Goal: Task Accomplishment & Management: Complete application form

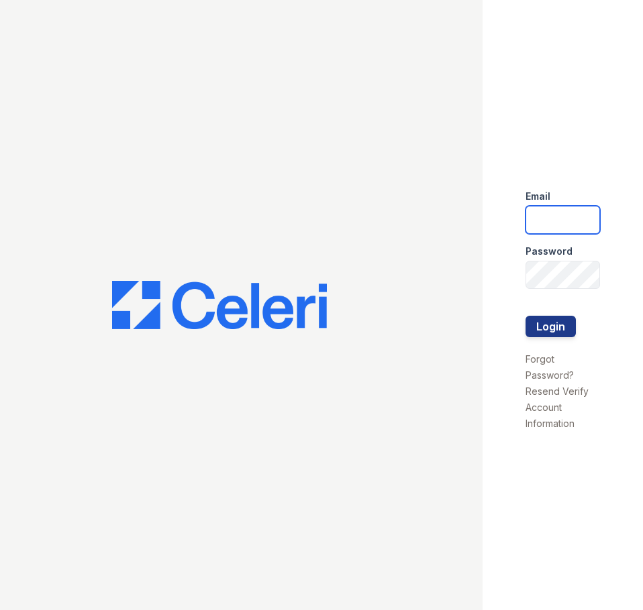
click at [543, 221] on input "email" at bounding box center [562, 220] width 75 height 28
type input "lvillalta@trinity-pm.com"
click at [525, 316] on button "Login" at bounding box center [550, 326] width 50 height 21
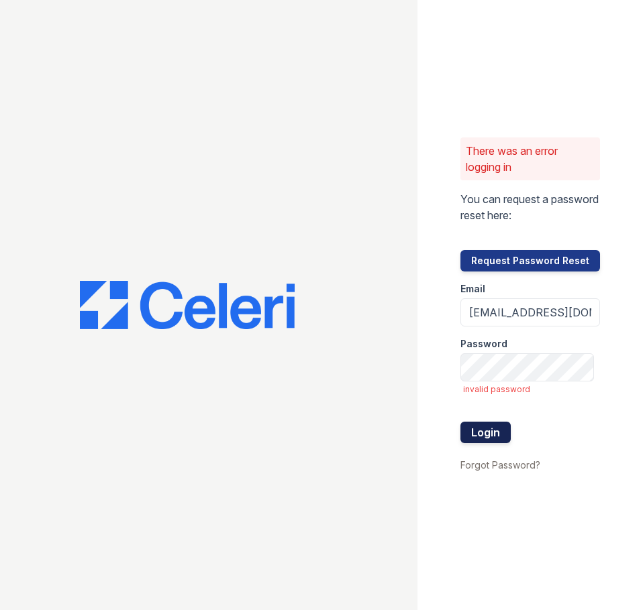
click at [504, 435] on button "Login" at bounding box center [485, 432] width 50 height 21
drag, startPoint x: 474, startPoint y: 318, endPoint x: 639, endPoint y: 317, distance: 164.3
click at [639, 317] on div "There was an error logging in You can request a password reset here: Request Pa…" at bounding box center [529, 305] width 225 height 610
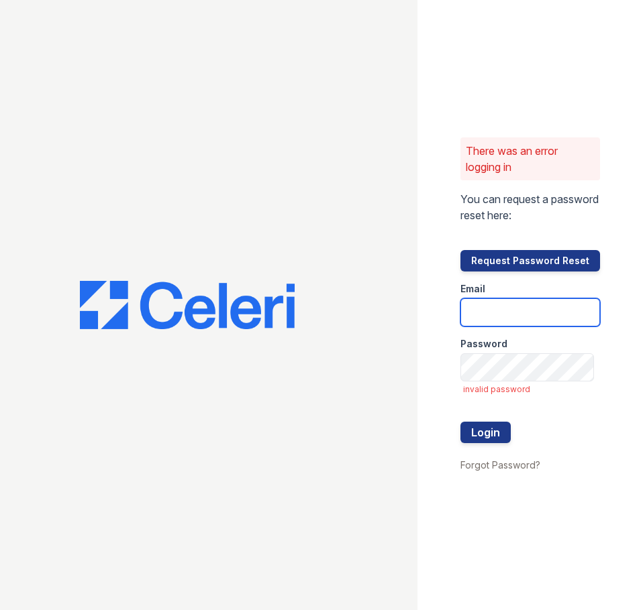
scroll to position [0, 0]
type input "lvillalta@trinity-pm.com"
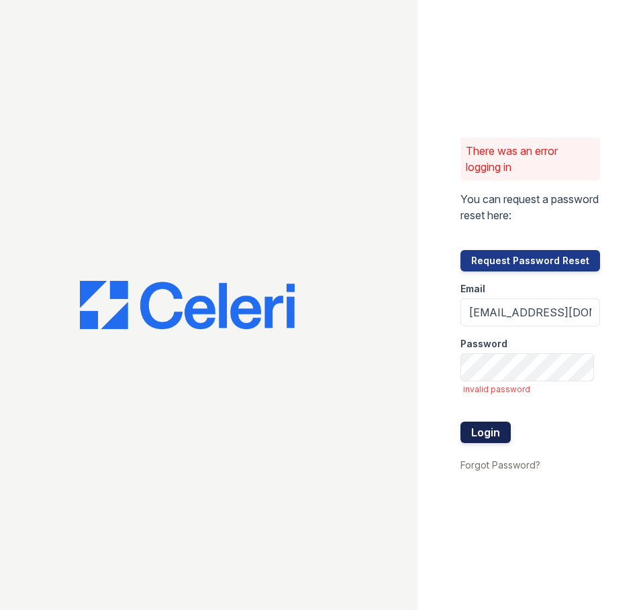
click at [482, 428] on button "Login" at bounding box center [485, 432] width 50 height 21
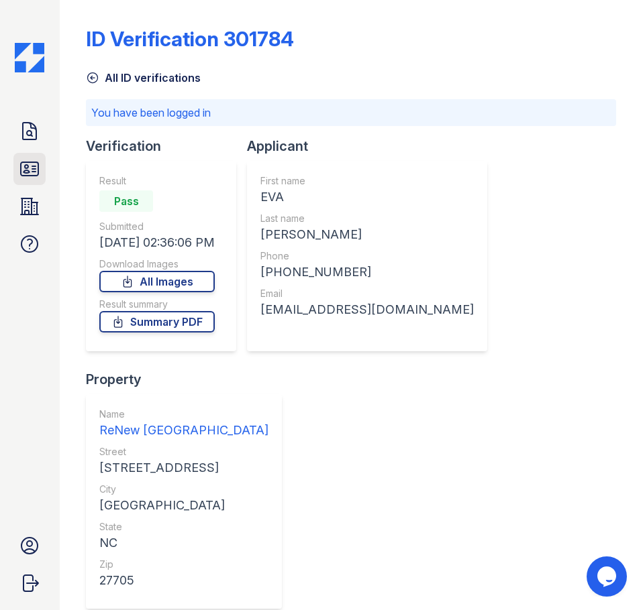
click at [30, 176] on icon at bounding box center [29, 168] width 17 height 13
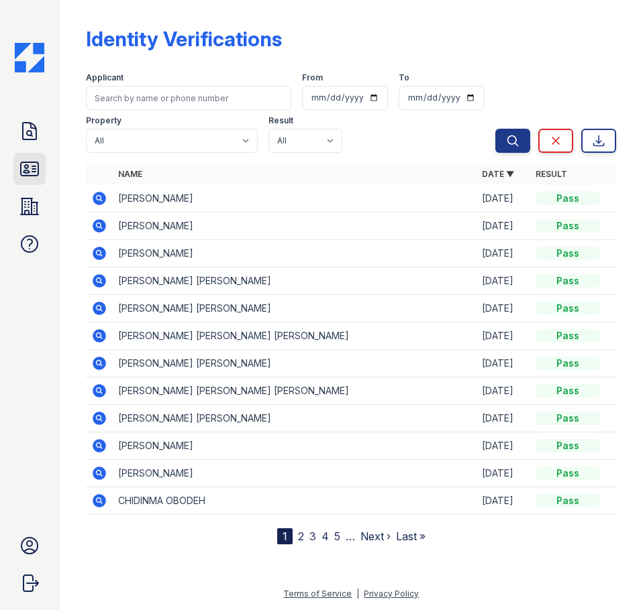
click at [34, 182] on link "ID Verifications" at bounding box center [29, 169] width 32 height 32
click at [30, 176] on icon at bounding box center [29, 168] width 17 height 13
click at [21, 174] on icon at bounding box center [29, 168] width 17 height 13
click at [146, 88] on input "search" at bounding box center [188, 98] width 205 height 24
type input "katelin"
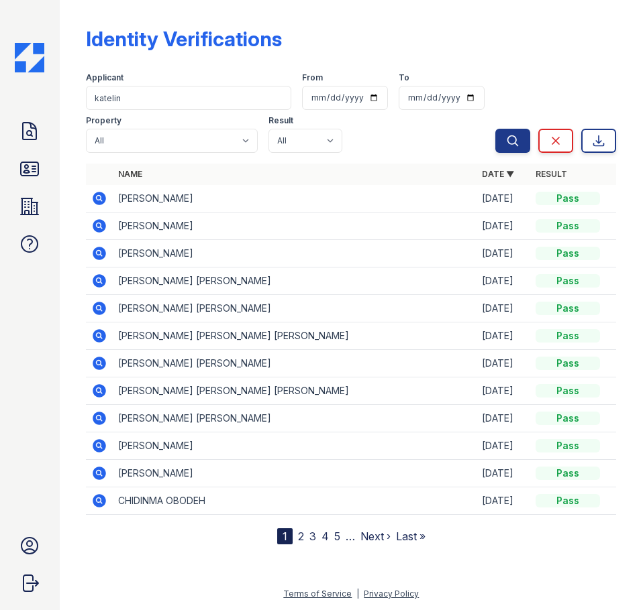
click at [495, 129] on button "Search" at bounding box center [512, 141] width 35 height 24
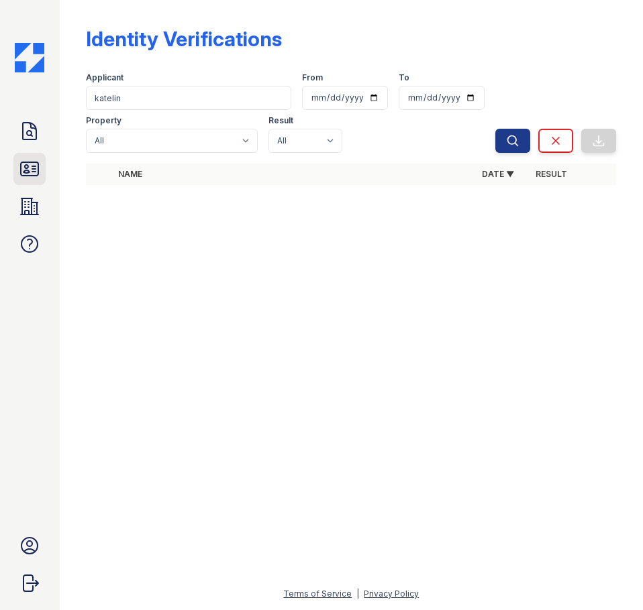
click at [26, 170] on icon at bounding box center [29, 168] width 21 height 21
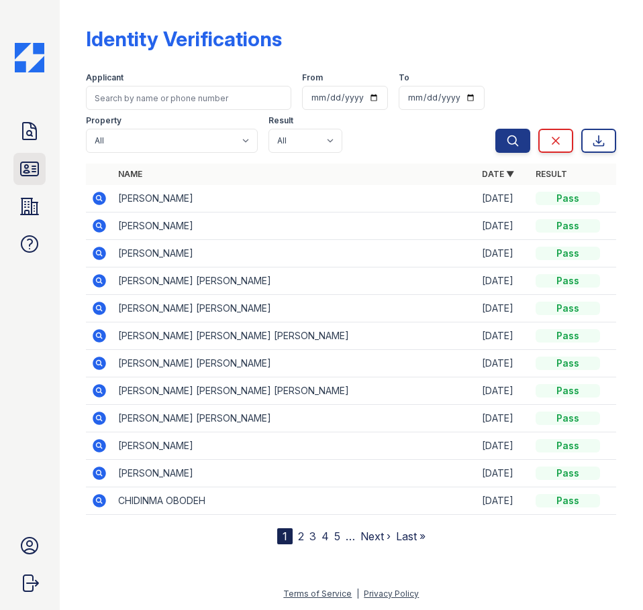
click at [32, 170] on icon at bounding box center [29, 168] width 21 height 21
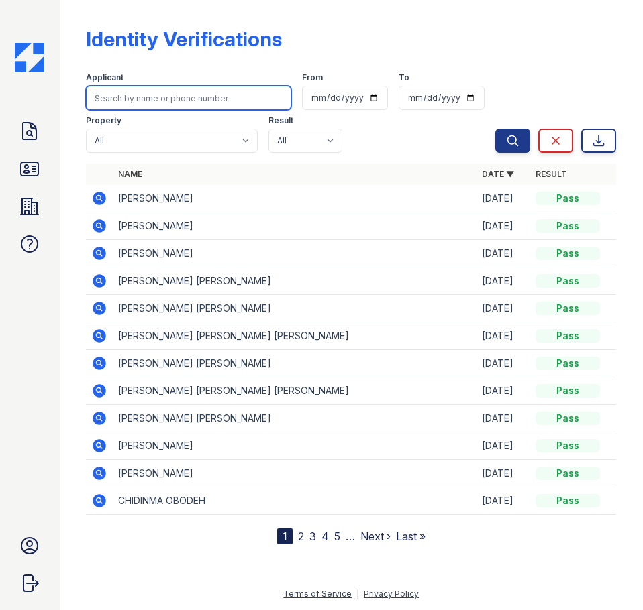
click at [142, 102] on input "search" at bounding box center [188, 98] width 205 height 24
type input "KATELIN"
click at [495, 129] on button "Search" at bounding box center [512, 141] width 35 height 24
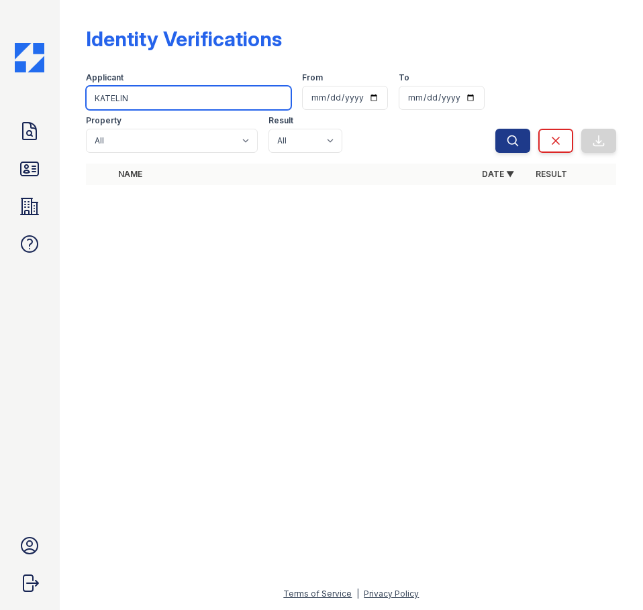
click at [144, 98] on input "KATELIN" at bounding box center [188, 98] width 205 height 24
drag, startPoint x: 145, startPoint y: 98, endPoint x: 19, endPoint y: 93, distance: 126.2
click at [19, 93] on div "Doc Verifications ID Verifications Properties FAQ Lolita Villalta Lopez Trinity…" at bounding box center [321, 305] width 643 height 610
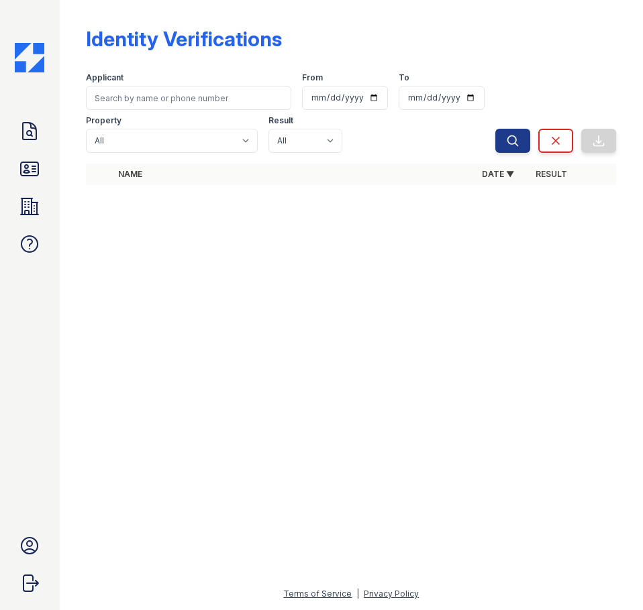
click at [81, 240] on div at bounding box center [351, 403] width 540 height 366
click at [24, 170] on icon at bounding box center [29, 168] width 21 height 21
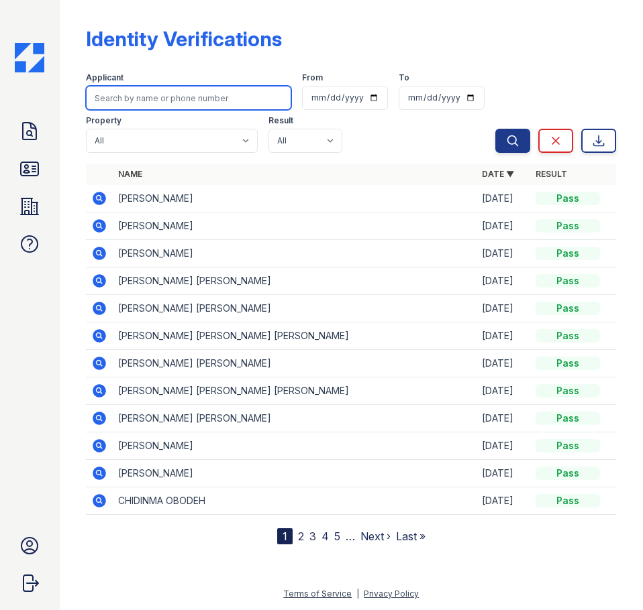
click at [177, 100] on input "search" at bounding box center [188, 98] width 205 height 24
type input "ROBERTS"
click at [495, 129] on button "Search" at bounding box center [512, 141] width 35 height 24
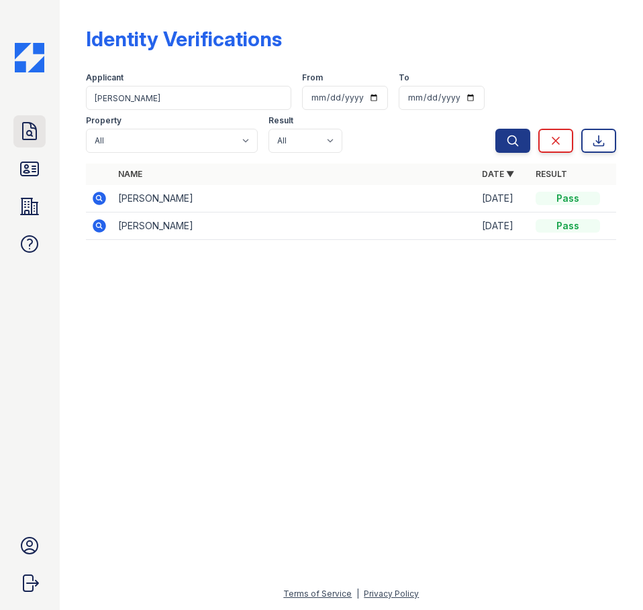
click at [26, 138] on icon at bounding box center [29, 131] width 21 height 21
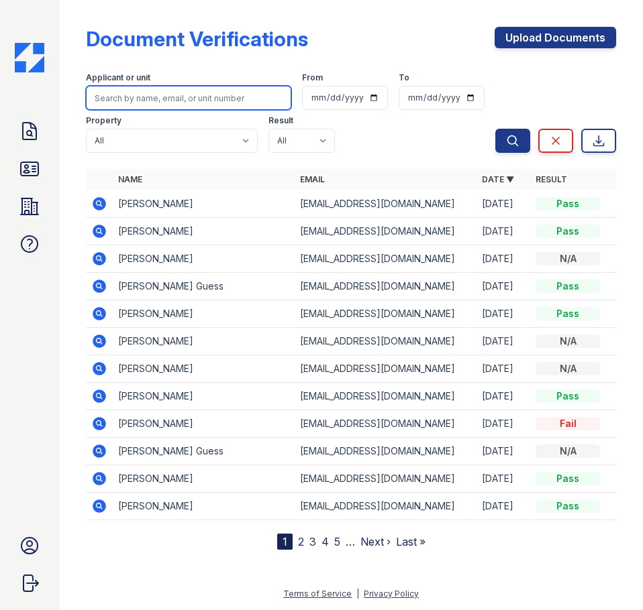
click at [177, 99] on input "search" at bounding box center [188, 98] width 205 height 24
type input "ROBERTS"
click at [495, 129] on button "Search" at bounding box center [512, 141] width 35 height 24
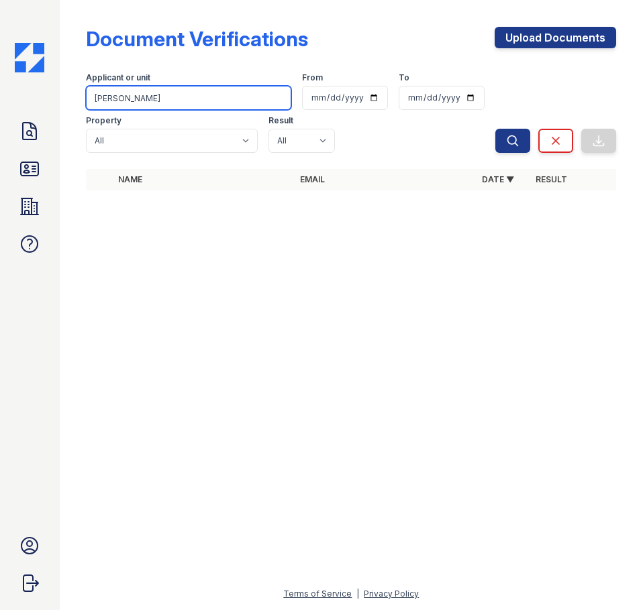
click at [276, 102] on input "ROBERTS" at bounding box center [188, 98] width 205 height 24
click at [278, 101] on input "ROBERTS" at bounding box center [188, 98] width 205 height 24
click at [270, 93] on input "ROBERTS" at bounding box center [188, 98] width 205 height 24
click at [276, 95] on input "ROBERTS" at bounding box center [188, 98] width 205 height 24
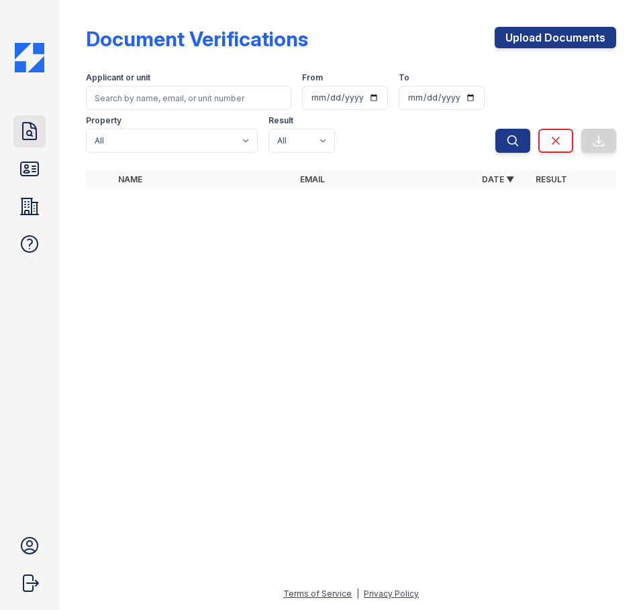
click at [35, 138] on icon at bounding box center [29, 131] width 21 height 21
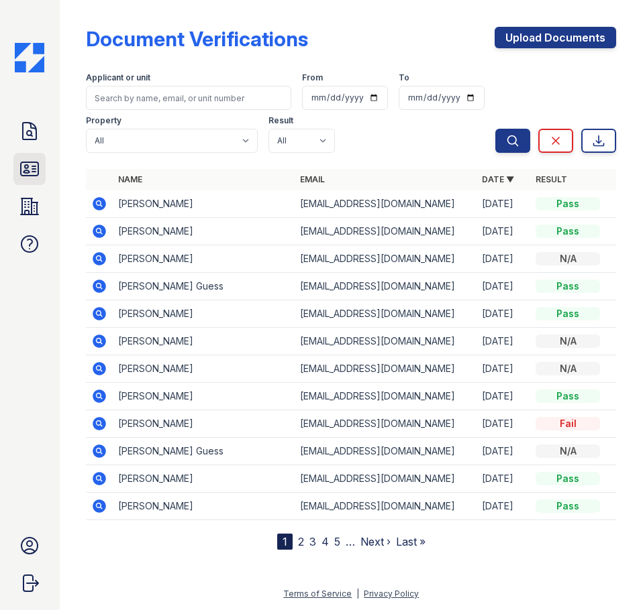
click at [28, 174] on icon at bounding box center [29, 168] width 21 height 21
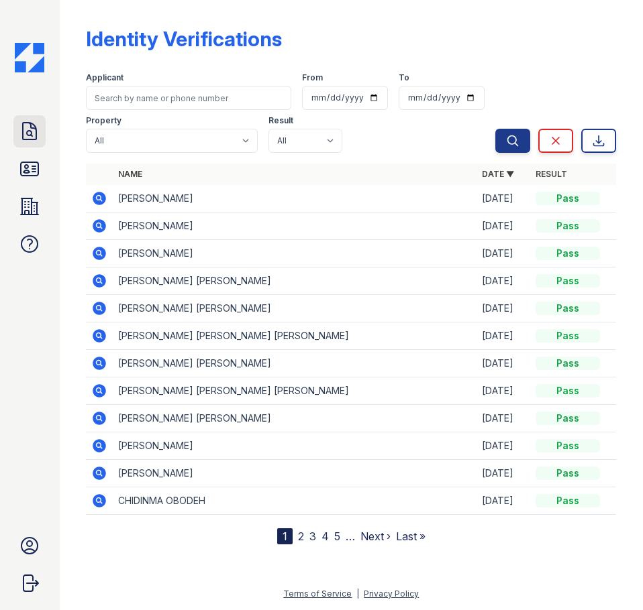
click at [38, 133] on icon at bounding box center [29, 131] width 21 height 21
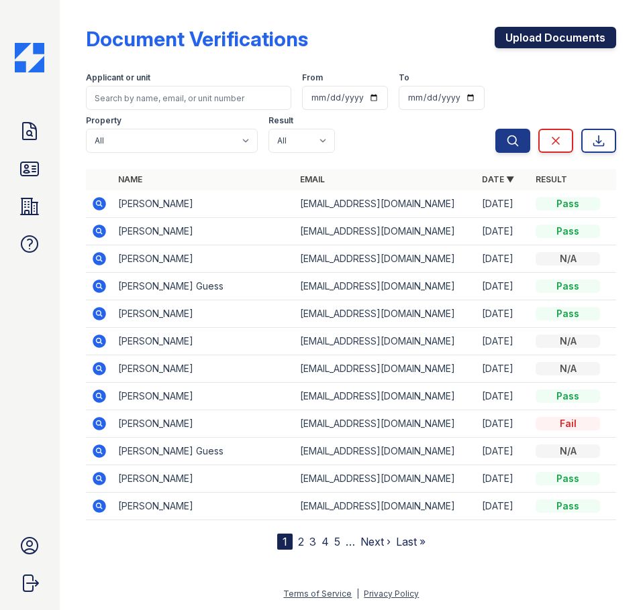
click at [537, 38] on link "Upload Documents" at bounding box center [554, 37] width 121 height 21
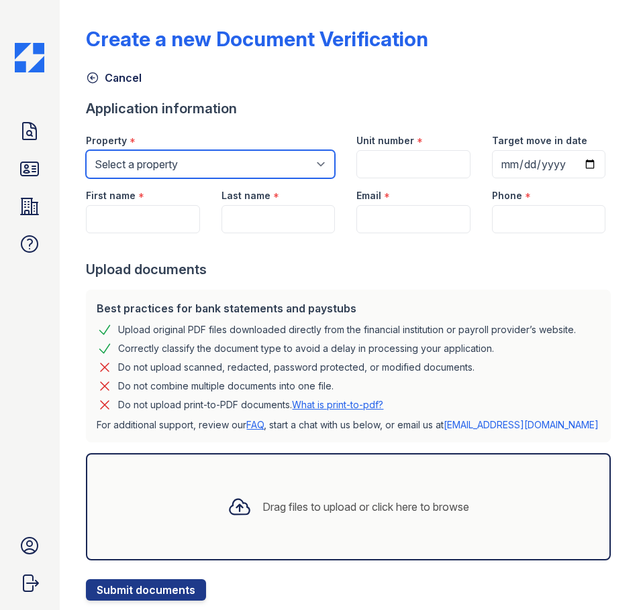
click at [215, 156] on select "Select a property ReNew Durham ReNew West Durham" at bounding box center [210, 164] width 249 height 28
select select "180"
click at [86, 150] on select "Select a property ReNew Durham ReNew West Durham" at bounding box center [210, 164] width 249 height 28
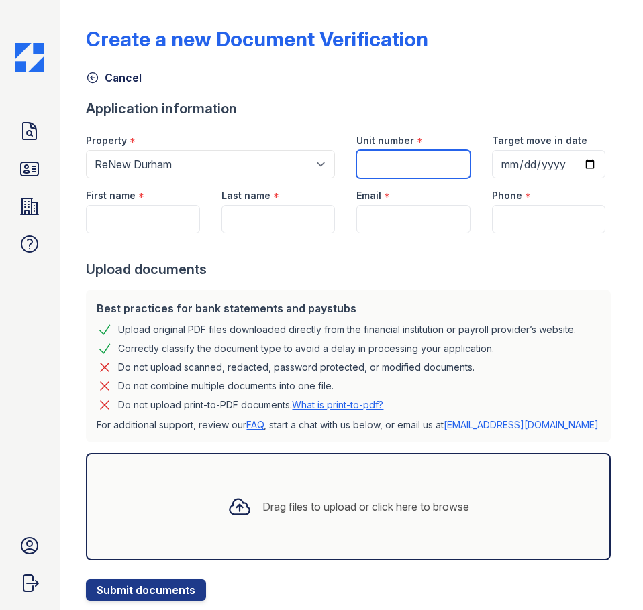
click at [414, 168] on input "Unit number" at bounding box center [412, 164] width 113 height 28
type input "203"
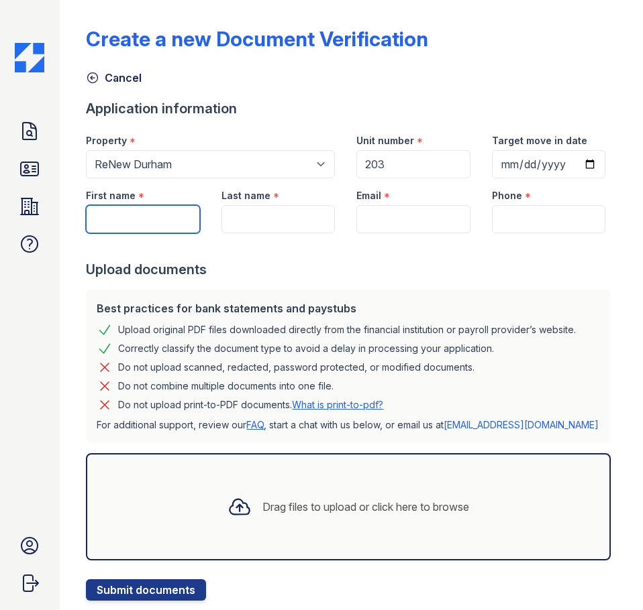
click at [166, 233] on input "First name" at bounding box center [142, 219] width 113 height 28
type input "Katelin"
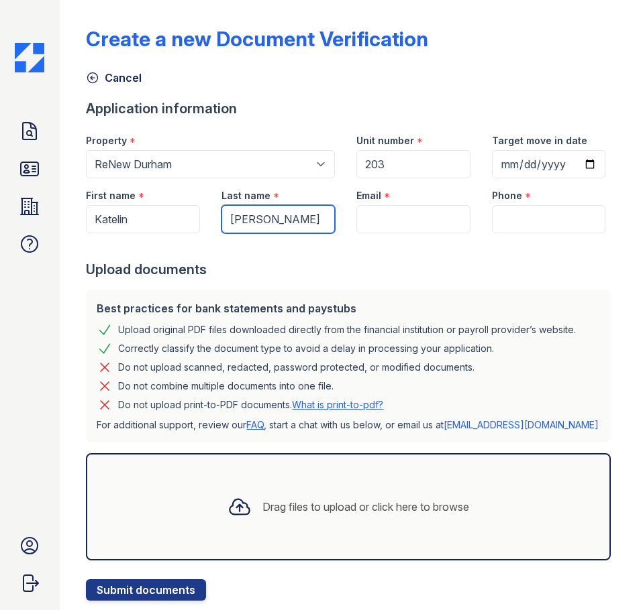
type input "Roberts"
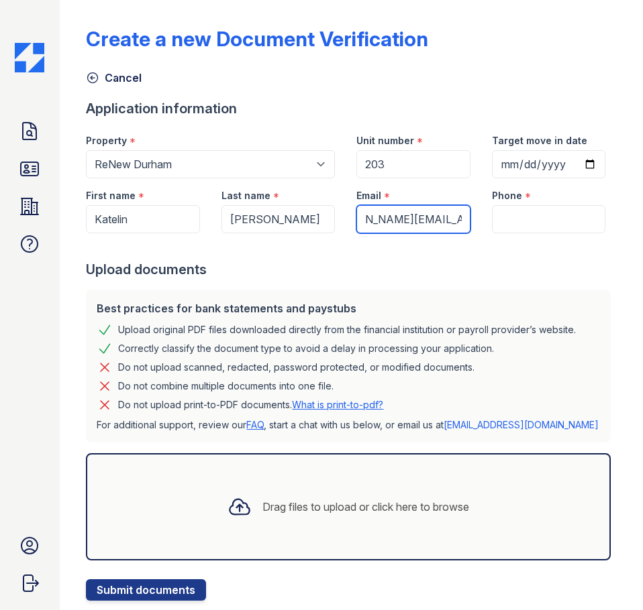
scroll to position [0, 50]
type input "keleta.roberts29@gmail.com"
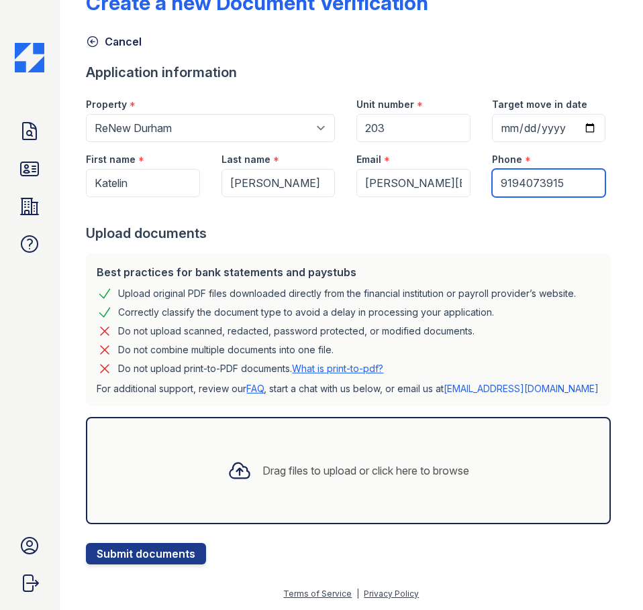
scroll to position [91, 0]
type input "9194073915"
click at [232, 472] on icon at bounding box center [239, 471] width 24 height 24
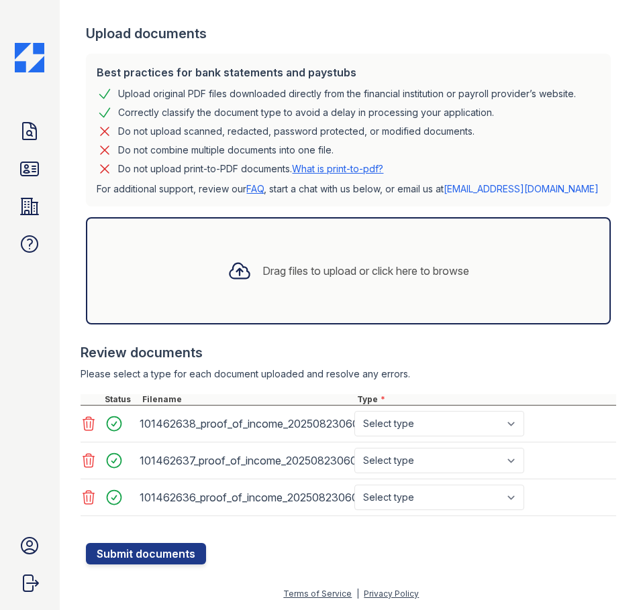
scroll to position [291, 0]
click at [461, 415] on select "Select type Paystub Bank Statement Offer Letter Tax Documents Benefit Award Let…" at bounding box center [439, 423] width 170 height 25
click at [470, 429] on select "Select type Paystub Bank Statement Offer Letter Tax Documents Benefit Award Let…" at bounding box center [439, 423] width 170 height 25
select select "paystub"
click at [354, 411] on select "Select type Paystub Bank Statement Offer Letter Tax Documents Benefit Award Let…" at bounding box center [439, 423] width 170 height 25
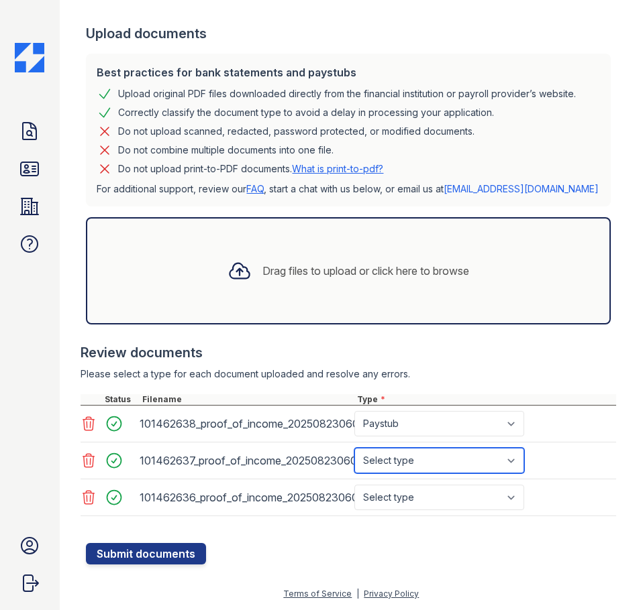
click at [463, 459] on select "Select type Paystub Bank Statement Offer Letter Tax Documents Benefit Award Let…" at bounding box center [439, 460] width 170 height 25
select select "paystub"
click at [354, 448] on select "Select type Paystub Bank Statement Offer Letter Tax Documents Benefit Award Let…" at bounding box center [439, 460] width 170 height 25
click at [451, 476] on div "101462637_proof_of_income_20250823060808.pdf Select type Paystub Bank Statement…" at bounding box center [347, 461] width 535 height 37
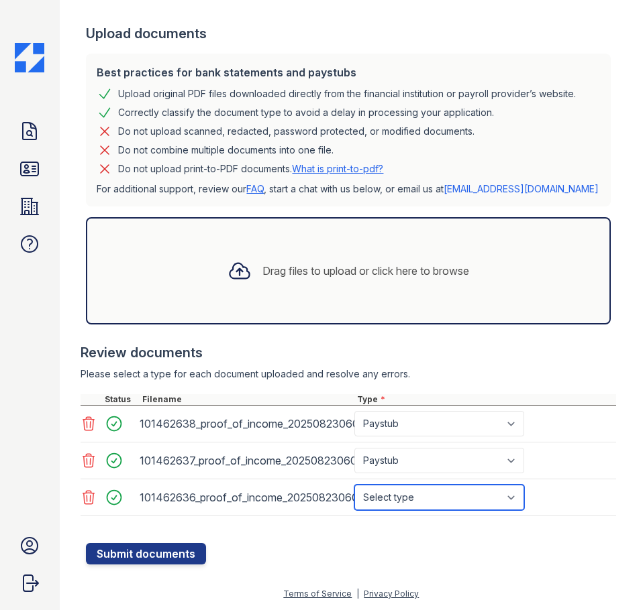
click at [450, 493] on select "Select type Paystub Bank Statement Offer Letter Tax Documents Benefit Award Let…" at bounding box center [439, 497] width 170 height 25
select select "paystub"
click at [354, 485] on select "Select type Paystub Bank Statement Offer Letter Tax Documents Benefit Award Let…" at bounding box center [439, 497] width 170 height 25
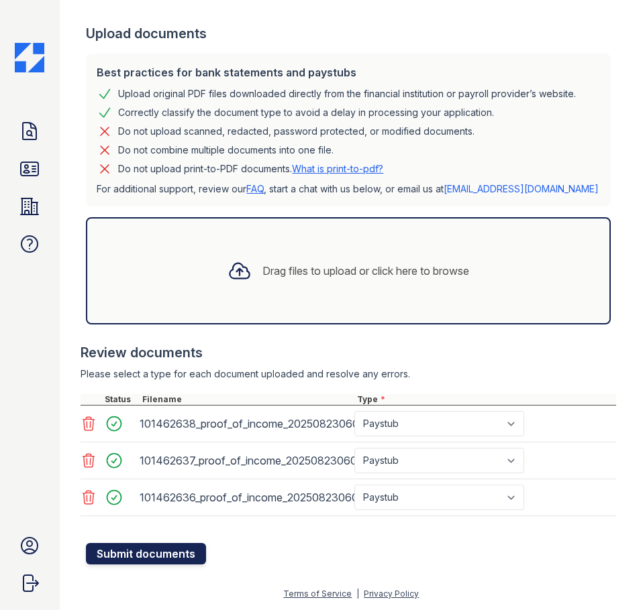
click at [156, 553] on button "Submit documents" at bounding box center [146, 553] width 120 height 21
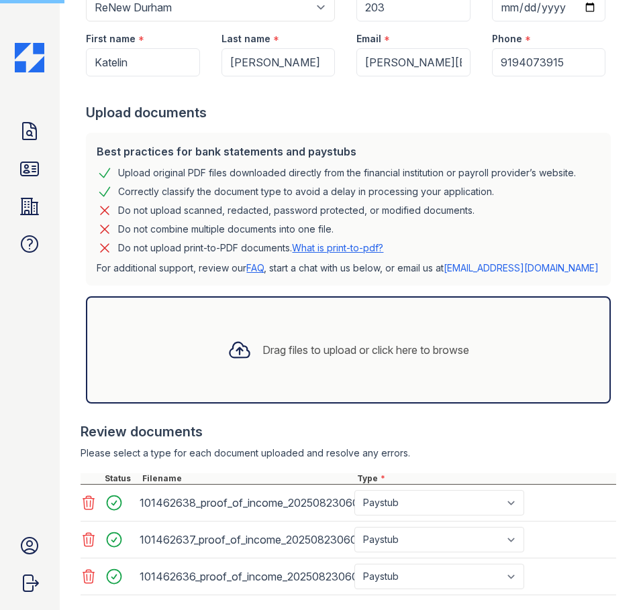
scroll to position [0, 0]
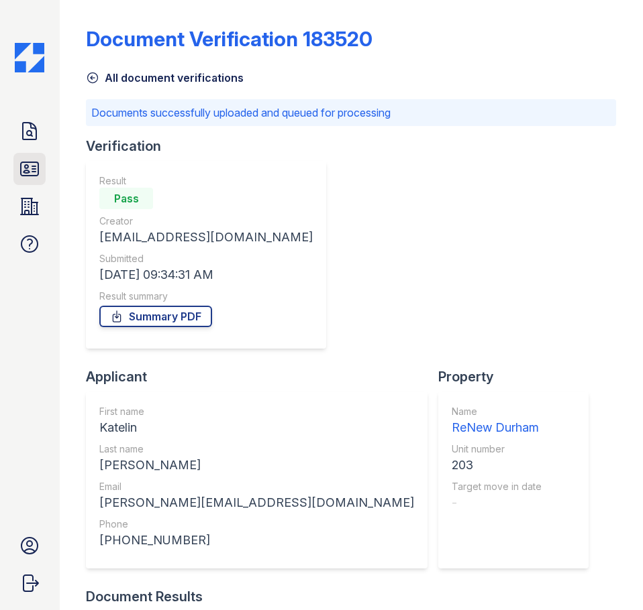
click at [41, 172] on link "ID Verifications" at bounding box center [29, 169] width 32 height 32
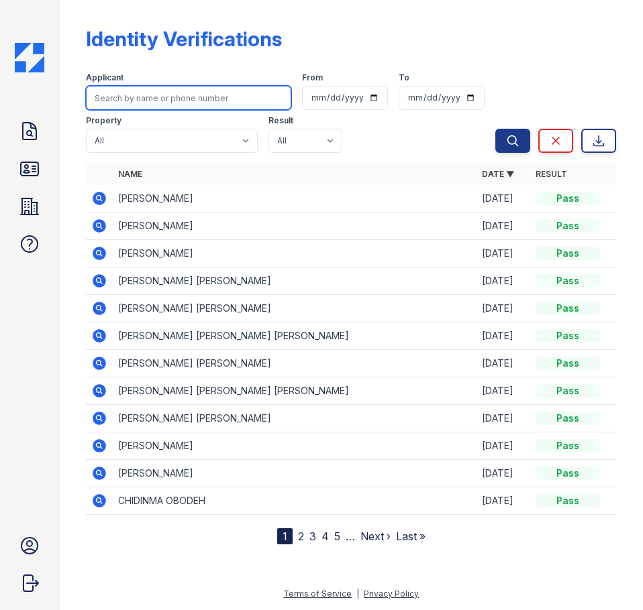
click at [170, 96] on input "search" at bounding box center [188, 98] width 205 height 24
type input "KATELIN"
click at [495, 129] on button "Search" at bounding box center [512, 141] width 35 height 24
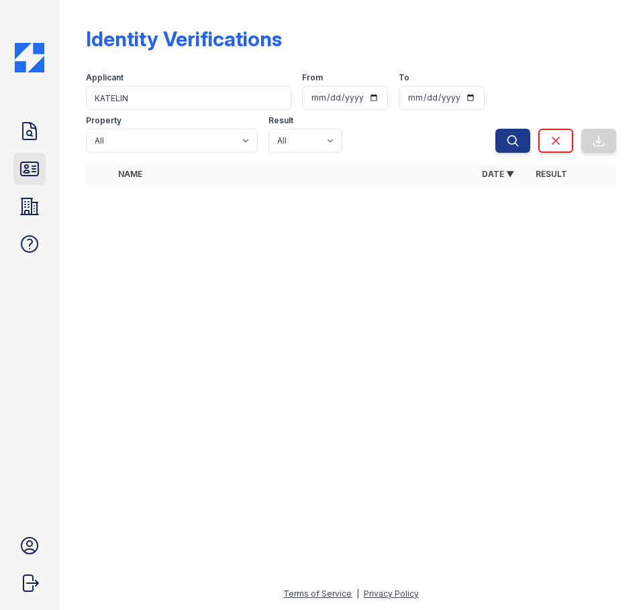
click at [26, 174] on icon at bounding box center [29, 168] width 21 height 21
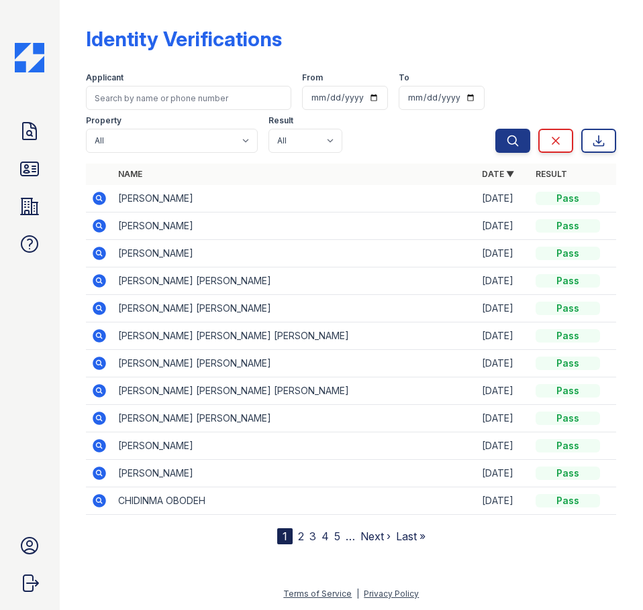
click at [298, 541] on link "2" at bounding box center [301, 536] width 6 height 13
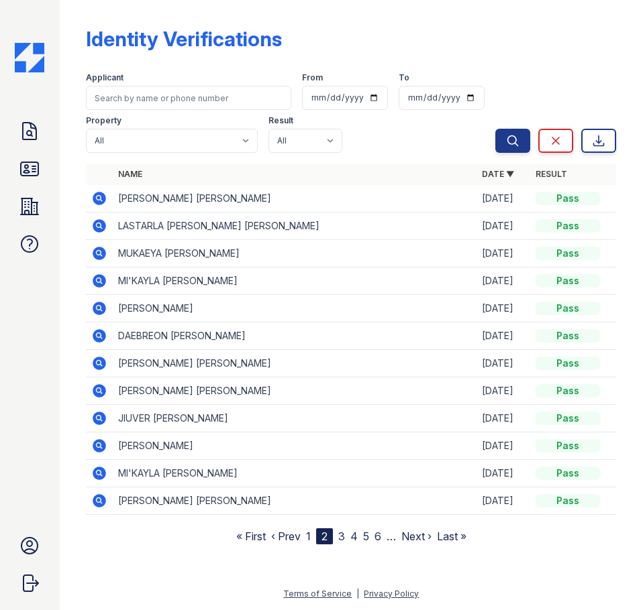
click at [310, 538] on link "1" at bounding box center [308, 536] width 5 height 13
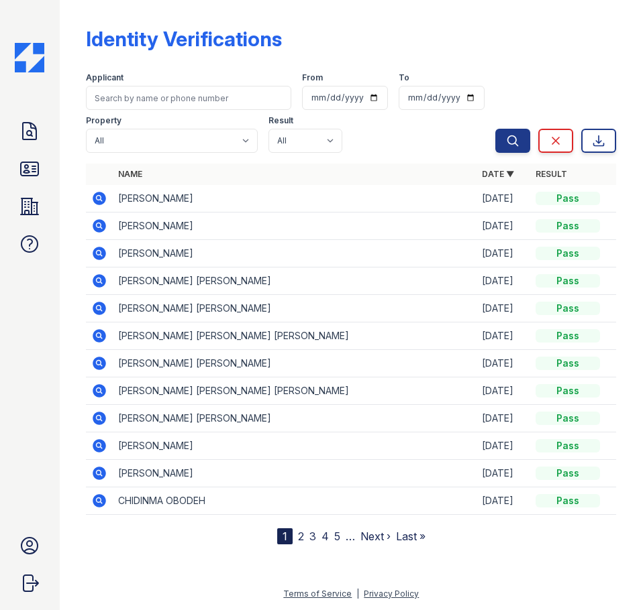
click at [23, 111] on div "Doc Verifications ID Verifications Properties FAQ Lolita Villalta Lopez Trinity…" at bounding box center [30, 305] width 60 height 610
click at [23, 135] on icon at bounding box center [29, 131] width 13 height 17
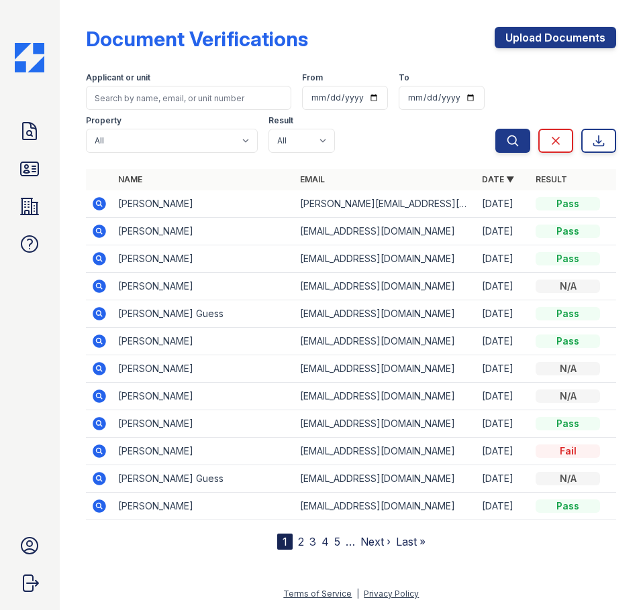
click at [99, 203] on icon at bounding box center [98, 202] width 3 height 3
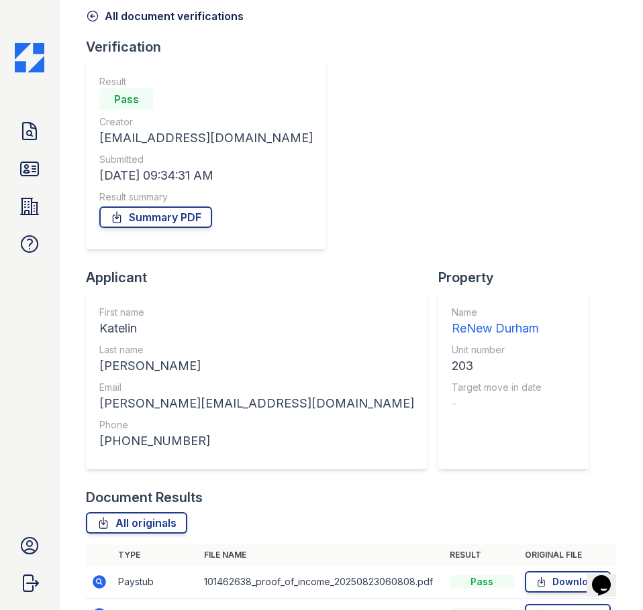
scroll to position [138, 0]
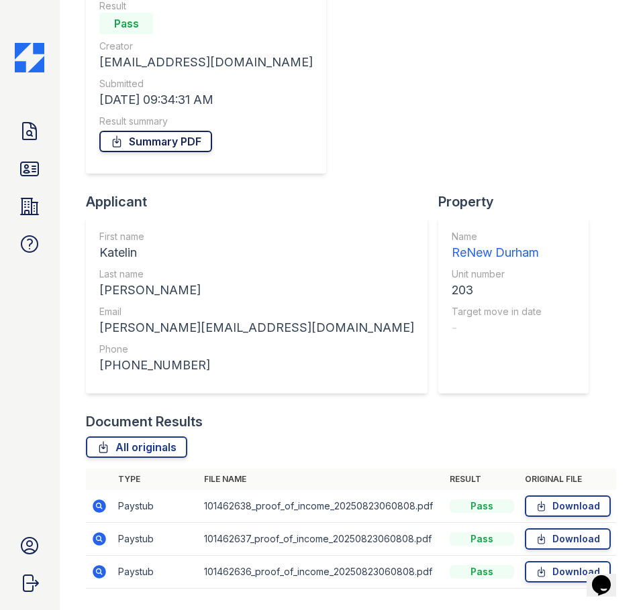
click at [182, 138] on link "Summary PDF" at bounding box center [155, 141] width 113 height 21
